Goal: Transaction & Acquisition: Purchase product/service

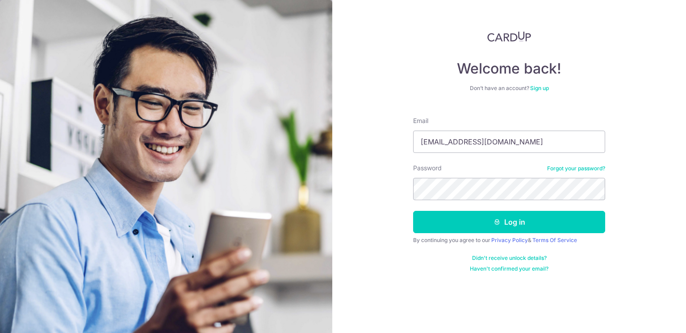
click at [485, 225] on button "Log in" at bounding box center [509, 222] width 192 height 22
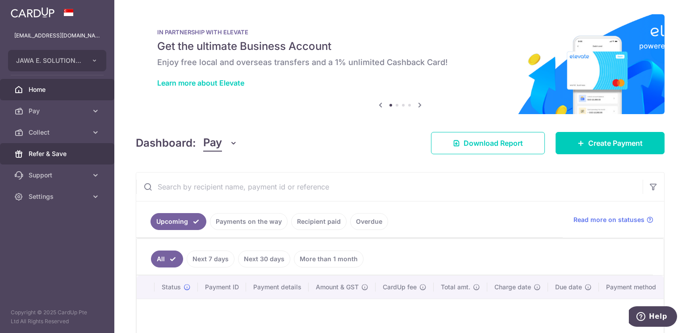
click at [47, 150] on span "Refer & Save" at bounding box center [58, 154] width 59 height 9
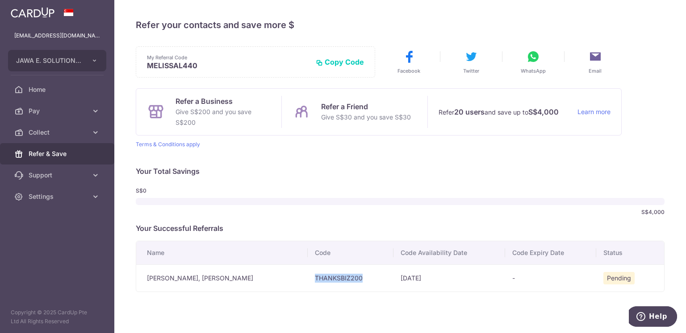
drag, startPoint x: 311, startPoint y: 278, endPoint x: 259, endPoint y: 276, distance: 51.4
click at [308, 276] on td "THANKSBIZ200" at bounding box center [351, 278] width 86 height 27
copy td "THANKSBIZ200"
click at [73, 109] on span "Pay" at bounding box center [58, 111] width 59 height 9
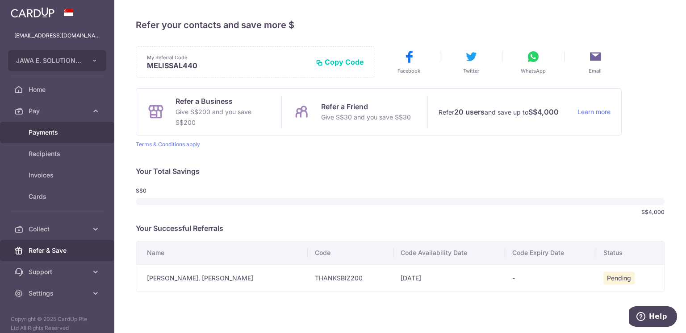
click at [65, 136] on span "Payments" at bounding box center [58, 132] width 59 height 9
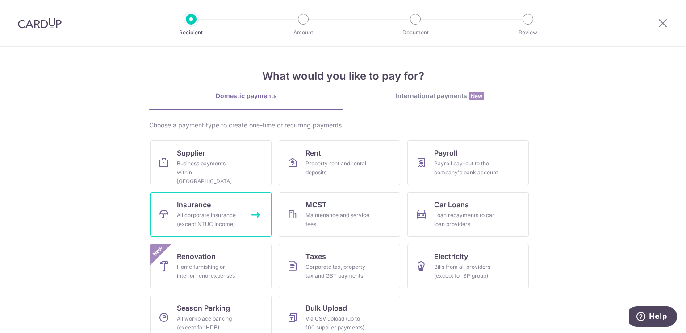
click at [237, 215] on div "All corporate insurance (except NTUC Income)" at bounding box center [209, 220] width 64 height 18
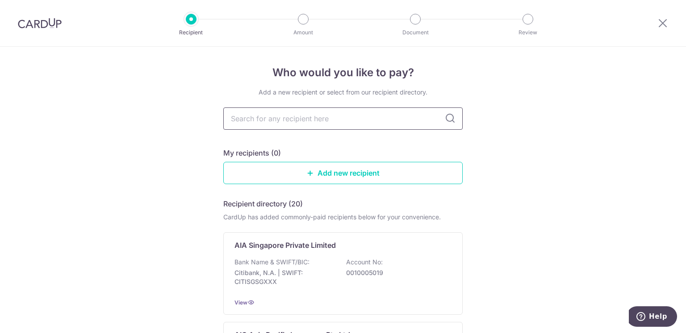
click at [352, 119] on input "text" at bounding box center [342, 119] width 239 height 22
type input "HSBC"
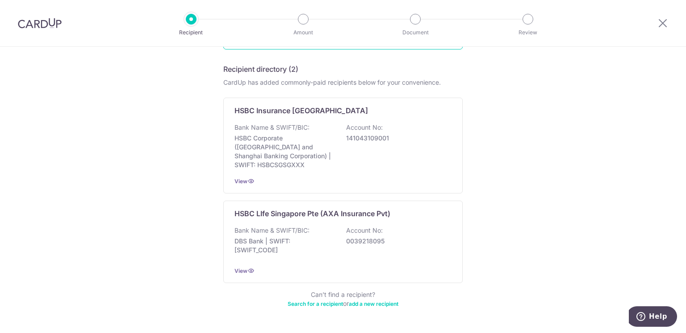
scroll to position [136, 0]
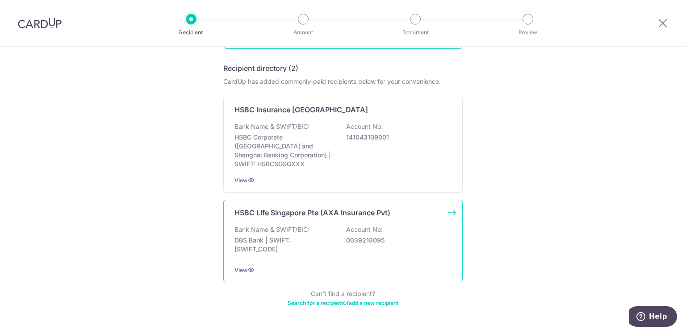
click at [319, 212] on div "HSBC LIfe Singapore Pte (AXA Insurance Pvt) Bank Name & SWIFT/BIC: DBS Bank | S…" at bounding box center [342, 241] width 239 height 83
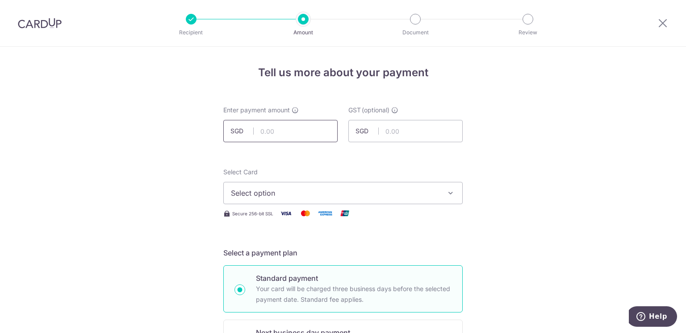
click at [266, 131] on input "text" at bounding box center [280, 131] width 114 height 22
click at [449, 193] on icon "button" at bounding box center [450, 193] width 9 height 9
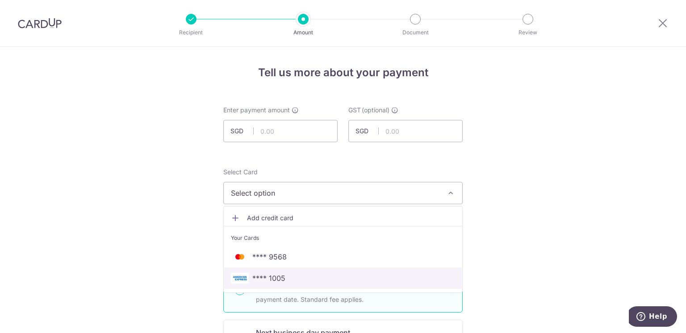
click at [268, 280] on span "**** 1005" at bounding box center [268, 278] width 33 height 11
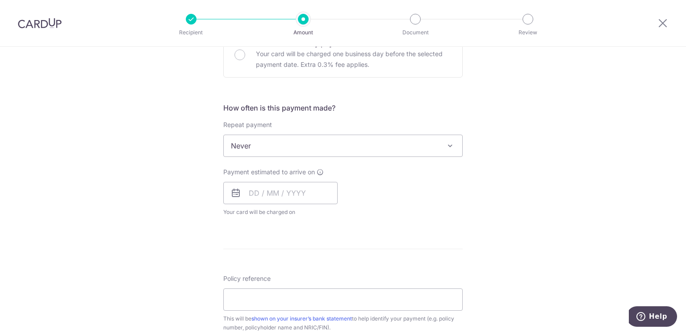
scroll to position [295, 0]
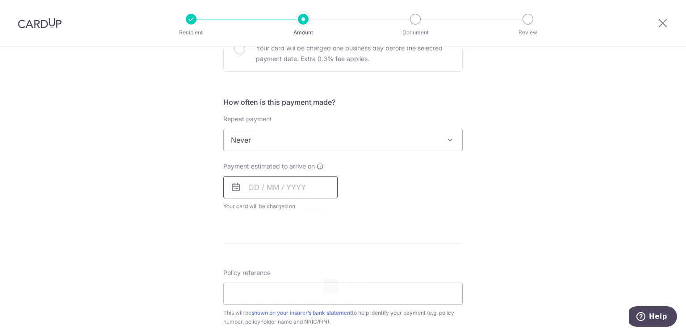
click at [305, 190] on input "text" at bounding box center [280, 187] width 114 height 22
click at [327, 284] on link "17" at bounding box center [331, 286] width 14 height 14
type input "[DATE]"
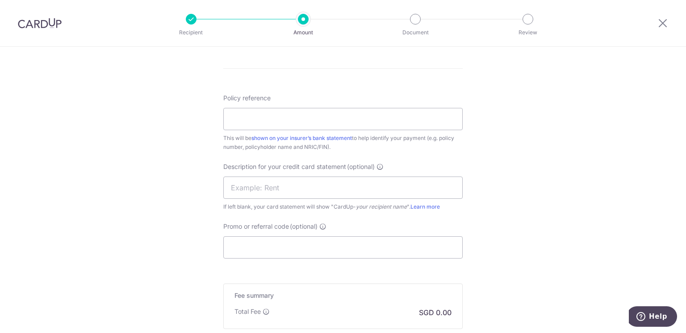
scroll to position [525, 0]
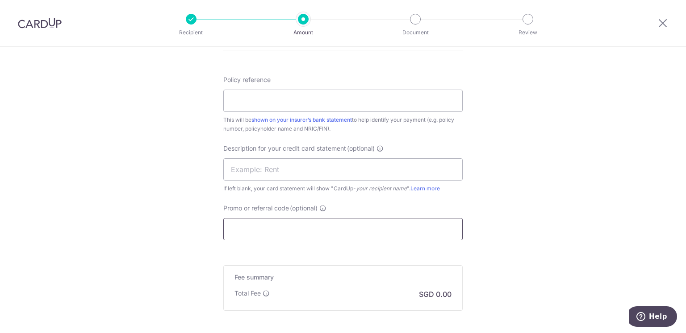
click at [324, 229] on input "Promo or referral code (optional)" at bounding box center [342, 229] width 239 height 22
paste input "THANKSBIZ200"
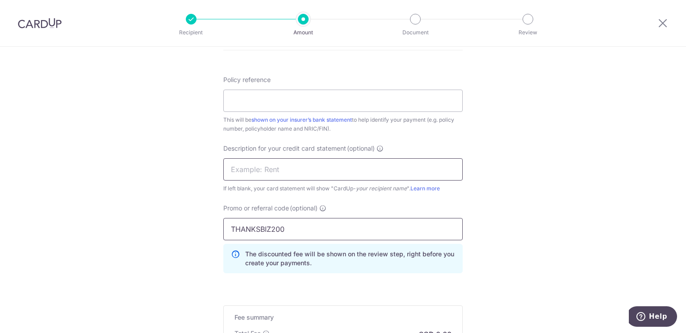
type input "THANKSBIZ200"
click at [316, 168] on input "text" at bounding box center [342, 169] width 239 height 22
type input "[PERSON_NAME] Oi [PERSON_NAME]"
click at [281, 99] on input "Policy reference" at bounding box center [342, 101] width 239 height 22
type input "601-6574805"
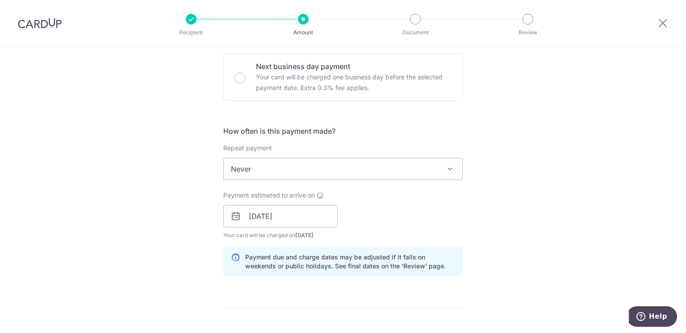
scroll to position [0, 0]
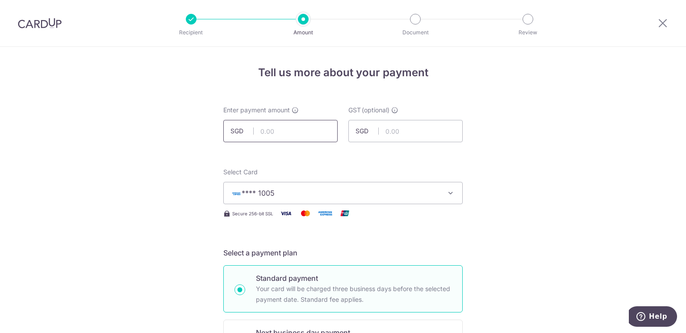
click at [264, 133] on input "text" at bounding box center [280, 131] width 114 height 22
type input "10,562.36"
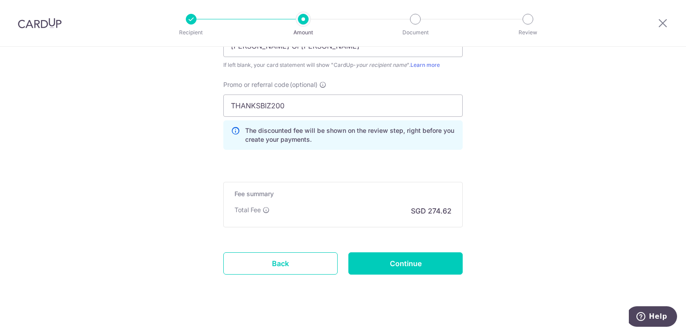
scroll to position [656, 0]
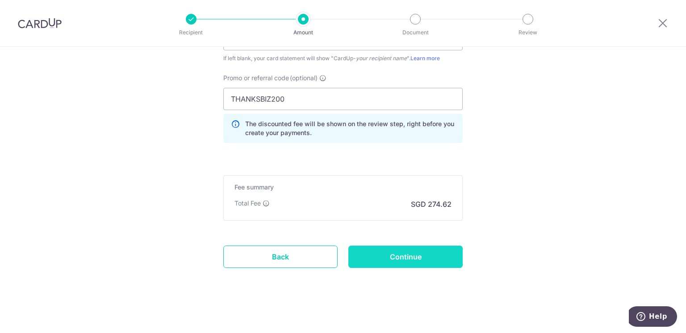
click at [412, 259] on input "Continue" at bounding box center [405, 257] width 114 height 22
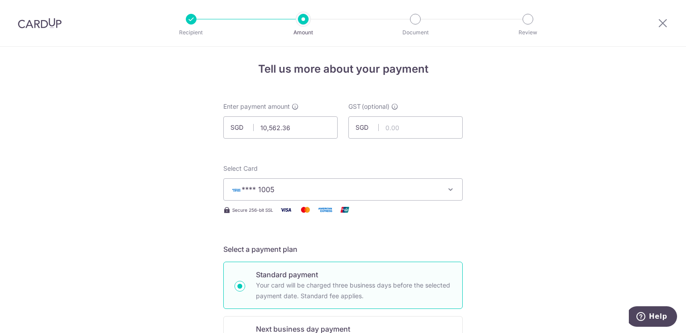
scroll to position [1, 0]
